Goal: Task Accomplishment & Management: Use online tool/utility

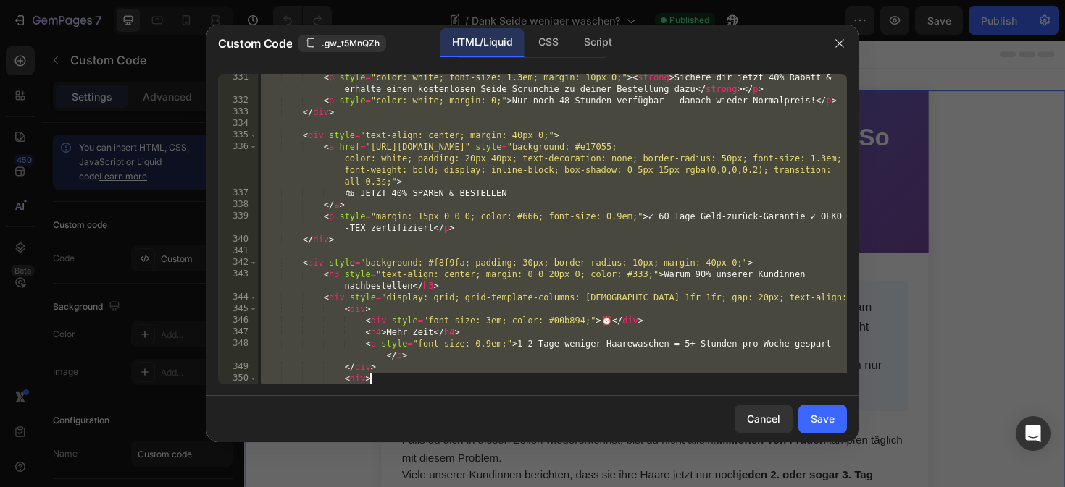
scroll to position [5066, 0]
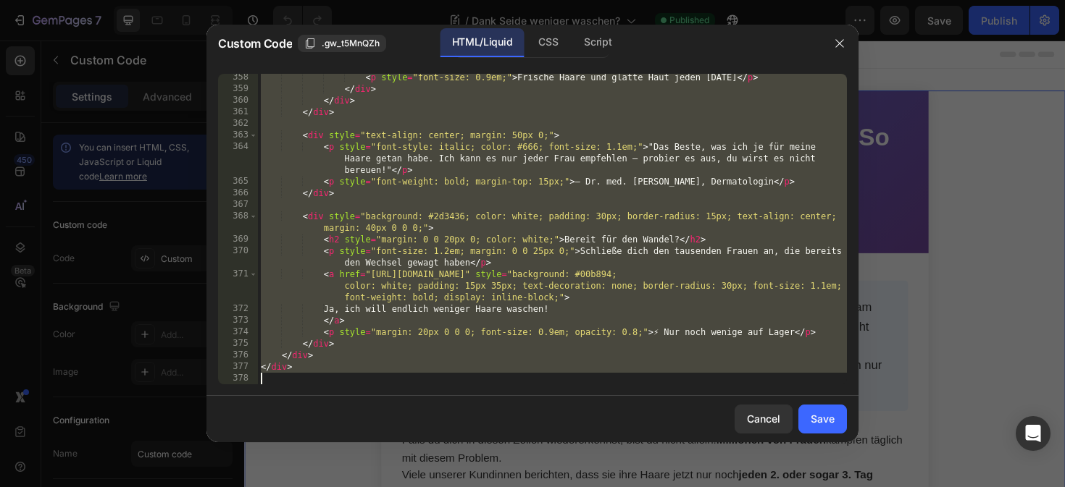
drag, startPoint x: 260, startPoint y: 75, endPoint x: 688, endPoint y: 475, distance: 585.7
click at [688, 475] on div "Custom Code .gw_t5MnQZh HTML/Liquid CSS Script <style> 358 359 360 361 362 363 …" at bounding box center [532, 243] width 1065 height 487
type textarea "</div>"
click at [810, 413] on div "Save" at bounding box center [822, 418] width 24 height 15
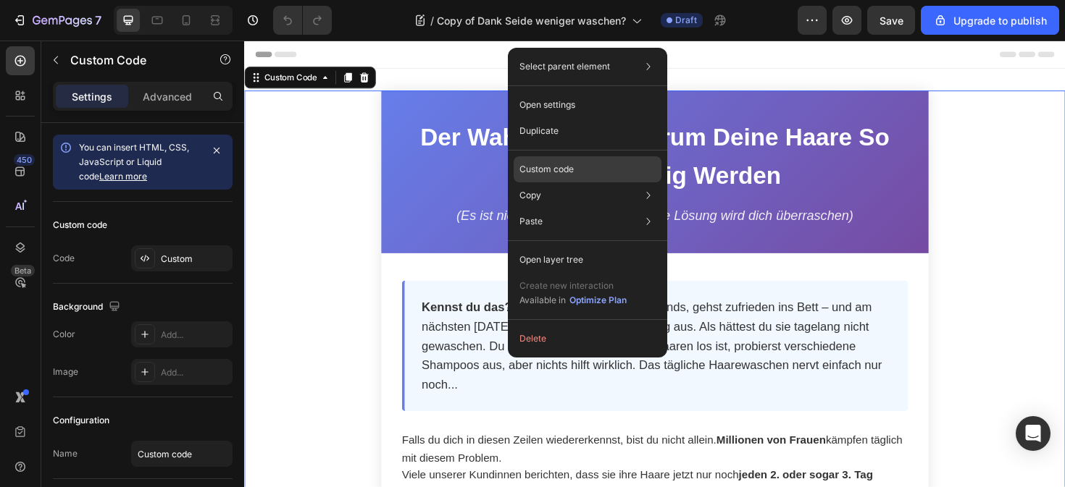
click at [584, 209] on div "Custom code" at bounding box center [587, 222] width 148 height 26
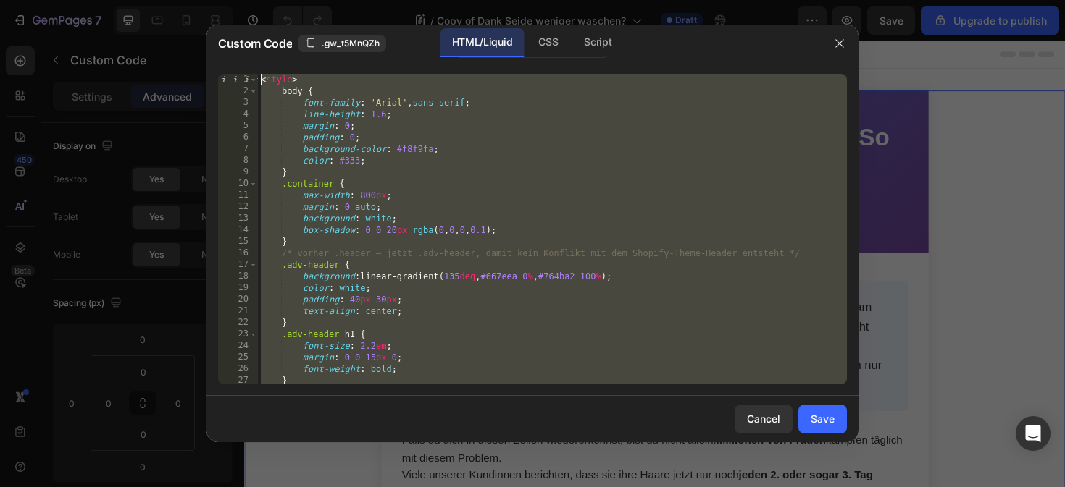
drag, startPoint x: 337, startPoint y: 370, endPoint x: 345, endPoint y: -54, distance: 423.7
click at [345, 0] on html "7 / Copy of Dank Seide weniger waschen? Draft Preview Save Upgrade to publish 4…" at bounding box center [532, 0] width 1065 height 0
type textarea "<style> body {"
paste textarea
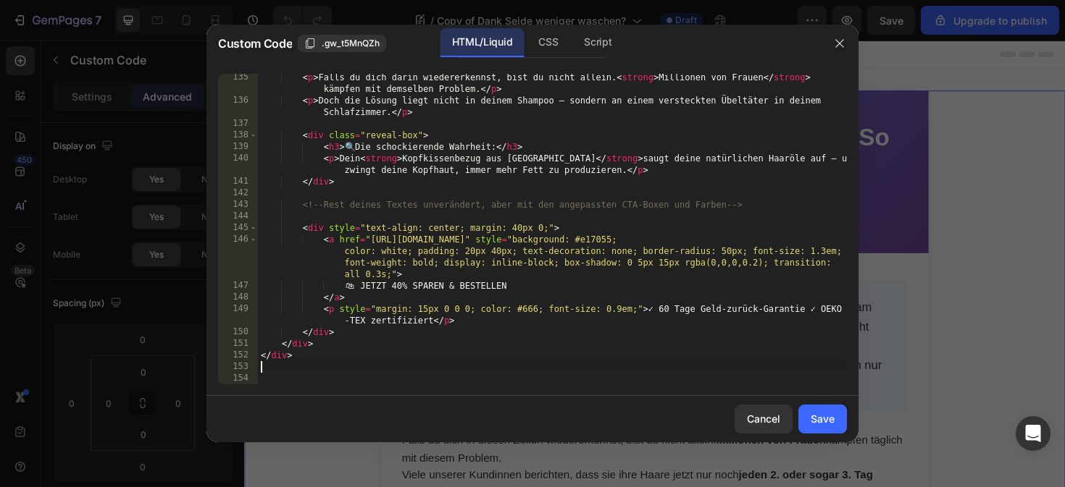
scroll to position [1590, 0]
click at [803, 413] on button "Save" at bounding box center [822, 419] width 49 height 29
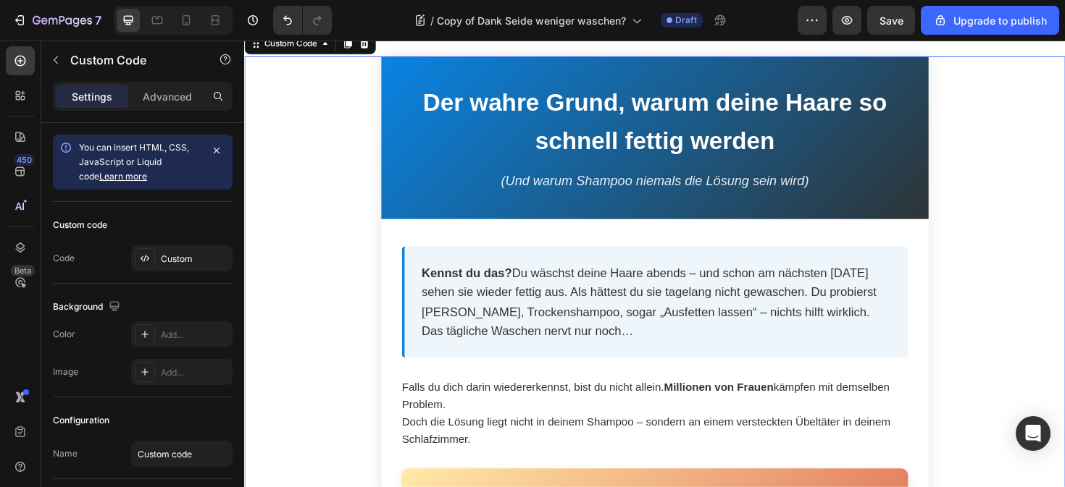
scroll to position [0, 0]
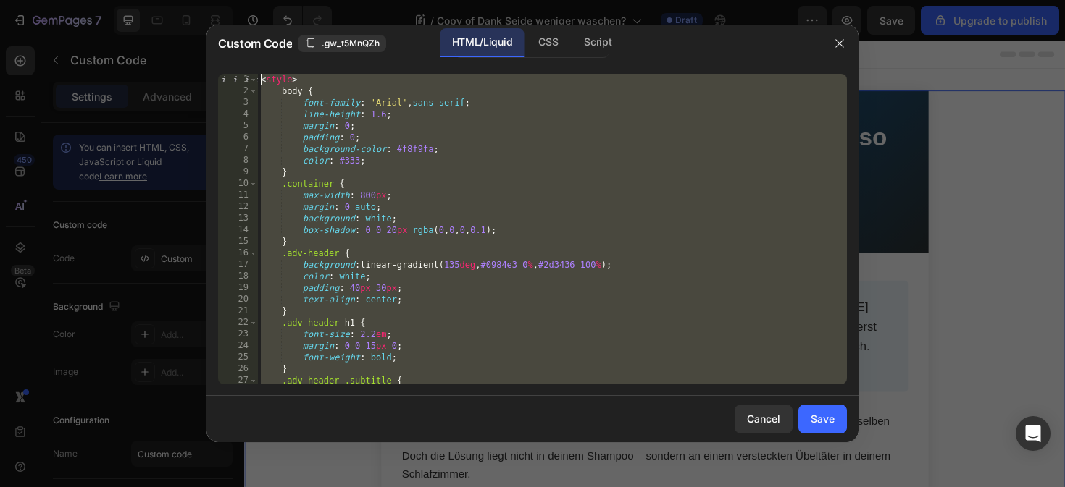
drag, startPoint x: 342, startPoint y: 382, endPoint x: 324, endPoint y: -115, distance: 497.1
click at [324, 0] on html "7 / Copy of Dank Seide weniger waschen? Draft Preview Save Upgrade to publish 4…" at bounding box center [532, 0] width 1065 height 0
type textarea "<style> body {"
paste textarea
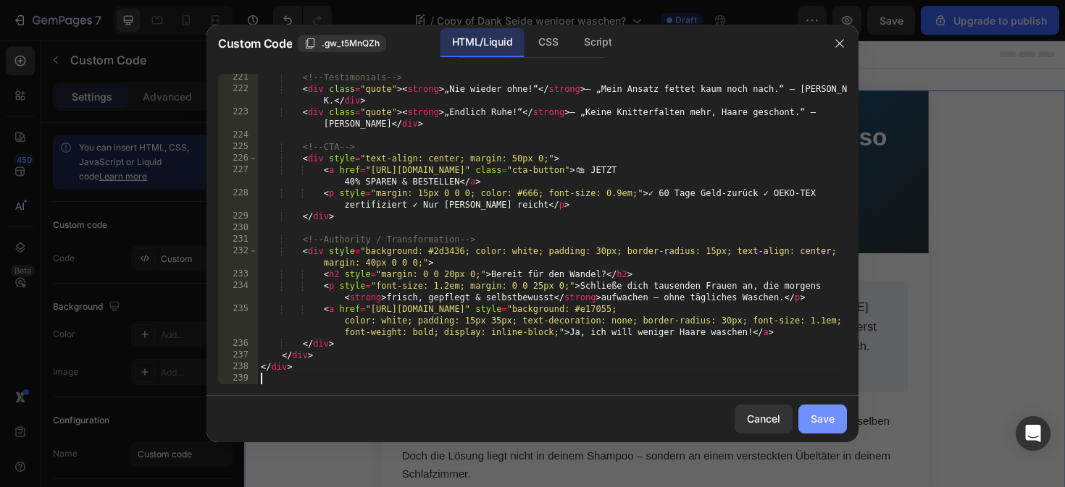
click at [834, 422] on div "Save" at bounding box center [822, 418] width 24 height 15
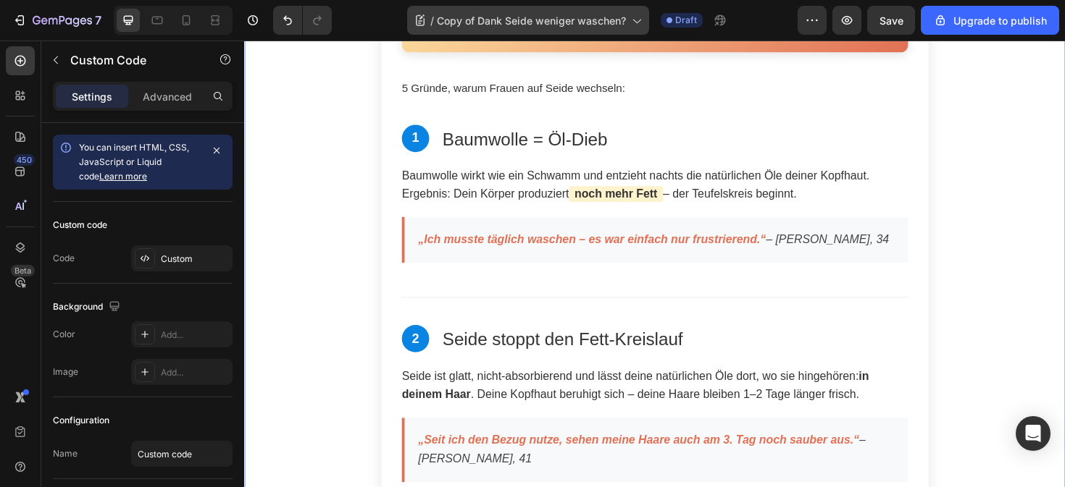
scroll to position [524, 0]
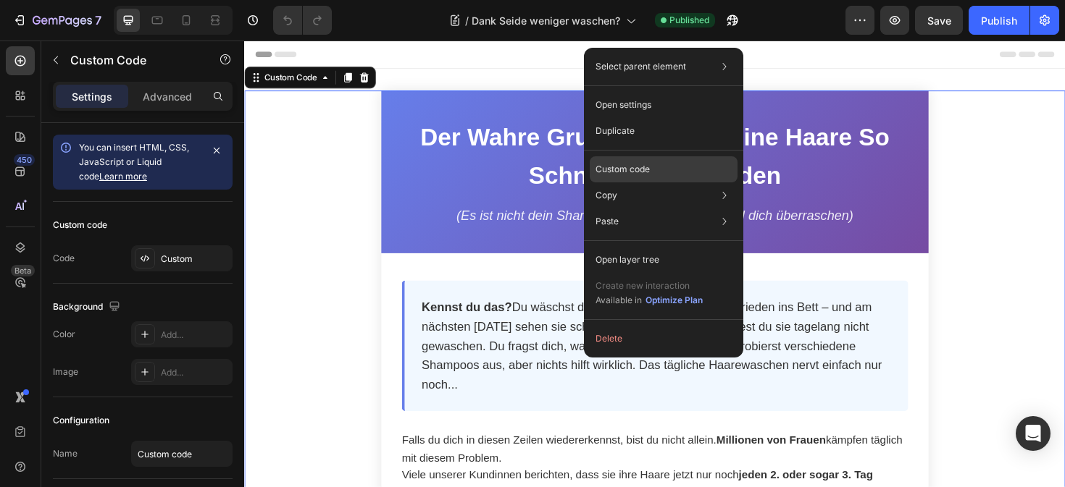
click at [630, 209] on div "Custom code" at bounding box center [664, 222] width 148 height 26
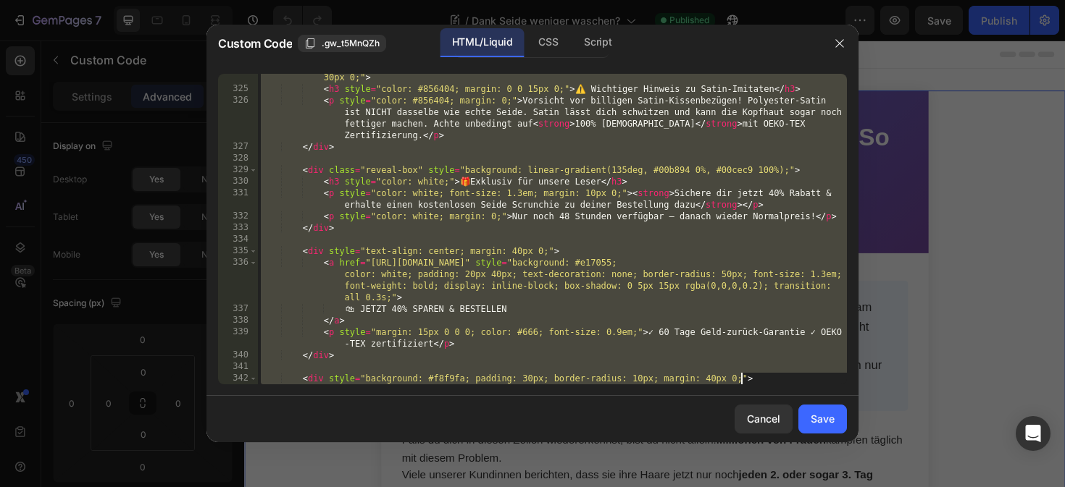
scroll to position [5066, 0]
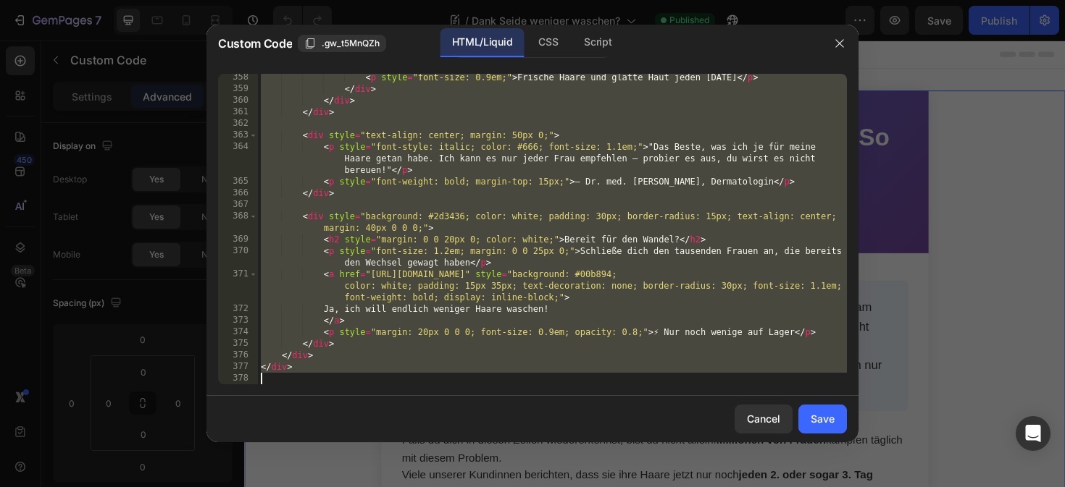
drag, startPoint x: 260, startPoint y: 80, endPoint x: 744, endPoint y: 576, distance: 693.9
click at [744, 0] on html "7 / [PERSON_NAME] weniger waschen? Published Preview Save Publish 450 Beta Sect…" at bounding box center [532, 0] width 1065 height 0
type textarea "</div>"
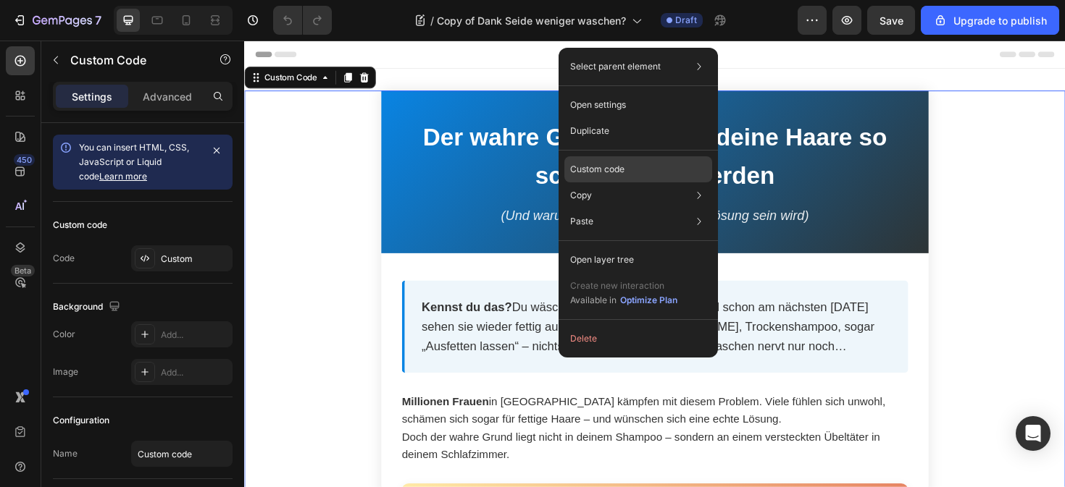
click at [614, 172] on p "Custom code" at bounding box center [597, 169] width 54 height 13
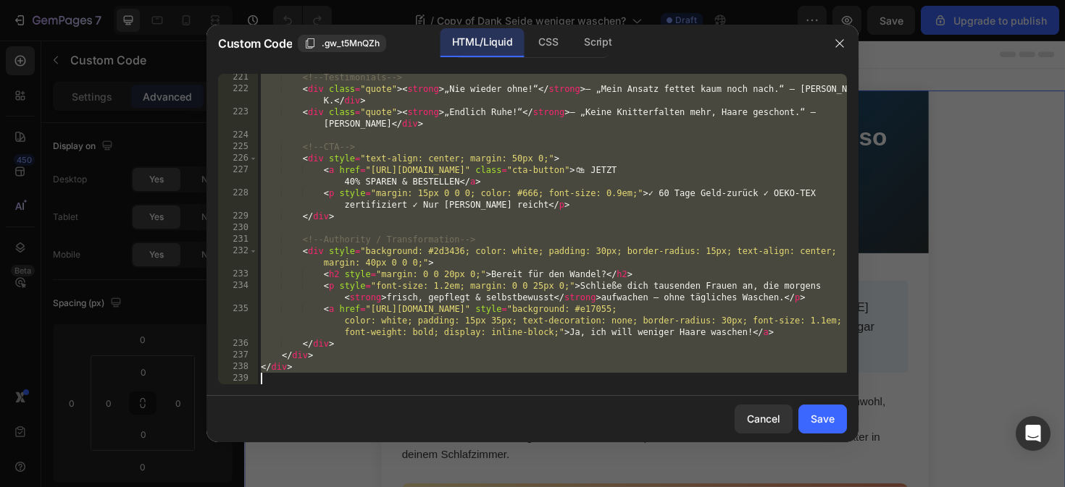
drag, startPoint x: 260, startPoint y: 80, endPoint x: 815, endPoint y: 576, distance: 744.8
click at [815, 0] on html "7 / Copy of Dank Seide weniger waschen? Draft Preview Save Upgrade to publish 4…" at bounding box center [532, 0] width 1065 height 0
paste textarea "html>"
type textarea "</html>"
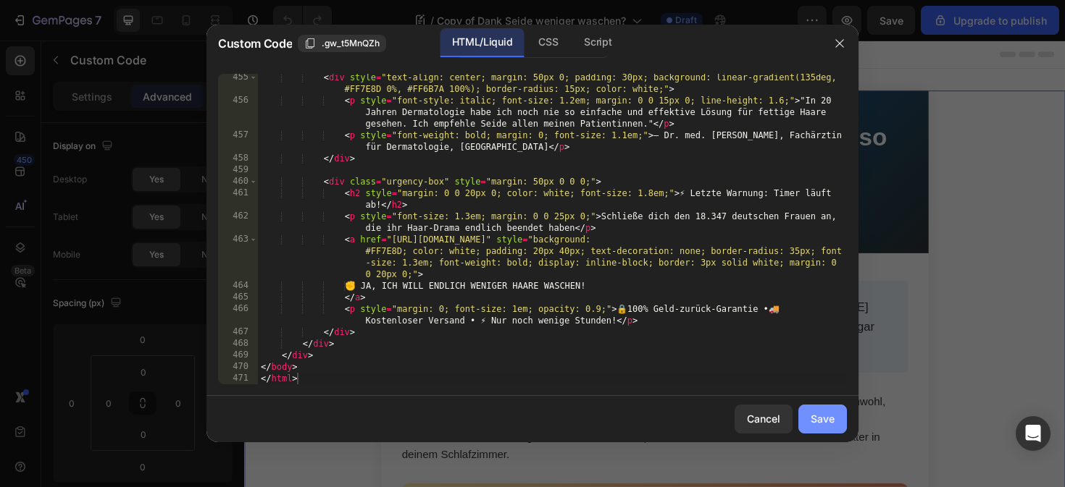
click at [829, 421] on div "Save" at bounding box center [822, 418] width 24 height 15
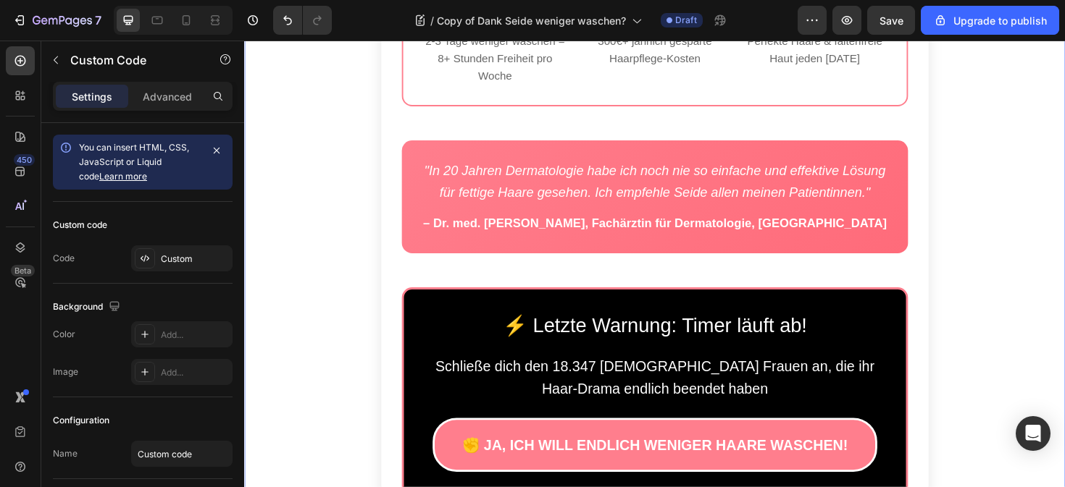
scroll to position [6094, 0]
